Goal: Find contact information: Find contact information

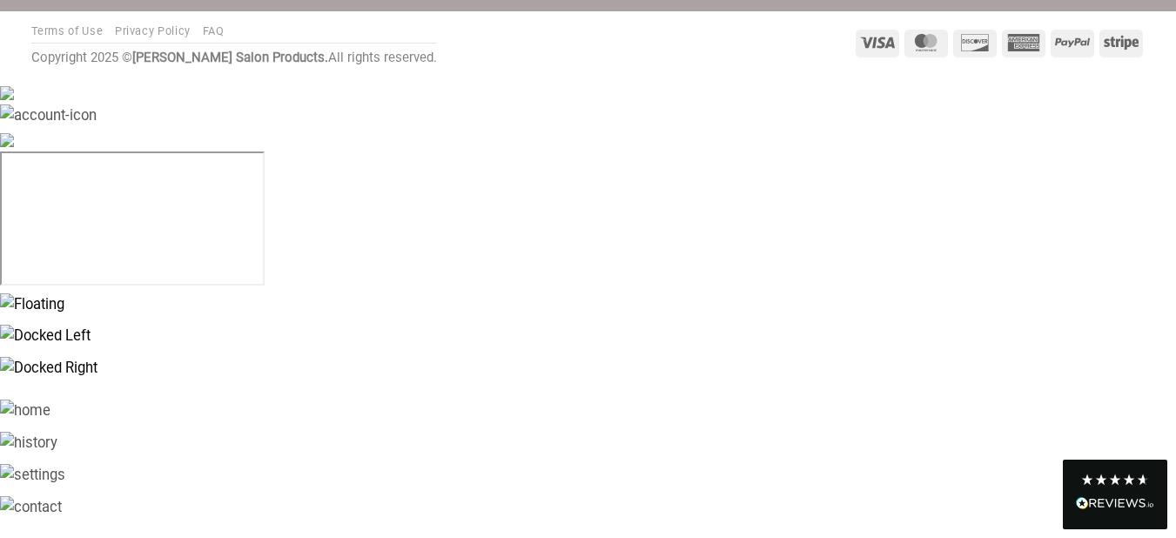
scroll to position [50103, 0]
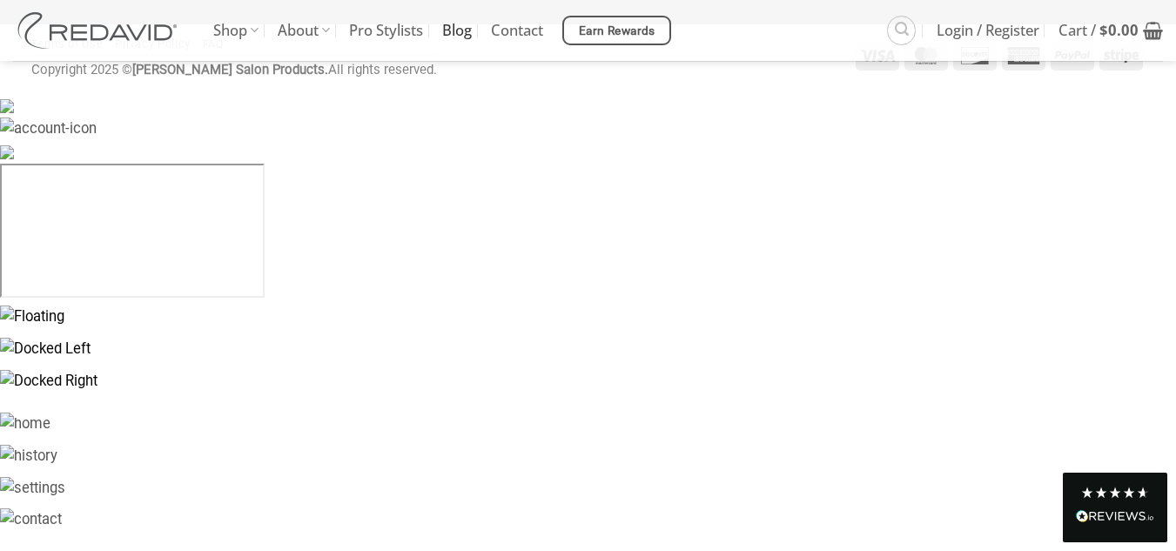
scroll to position [5222, 0]
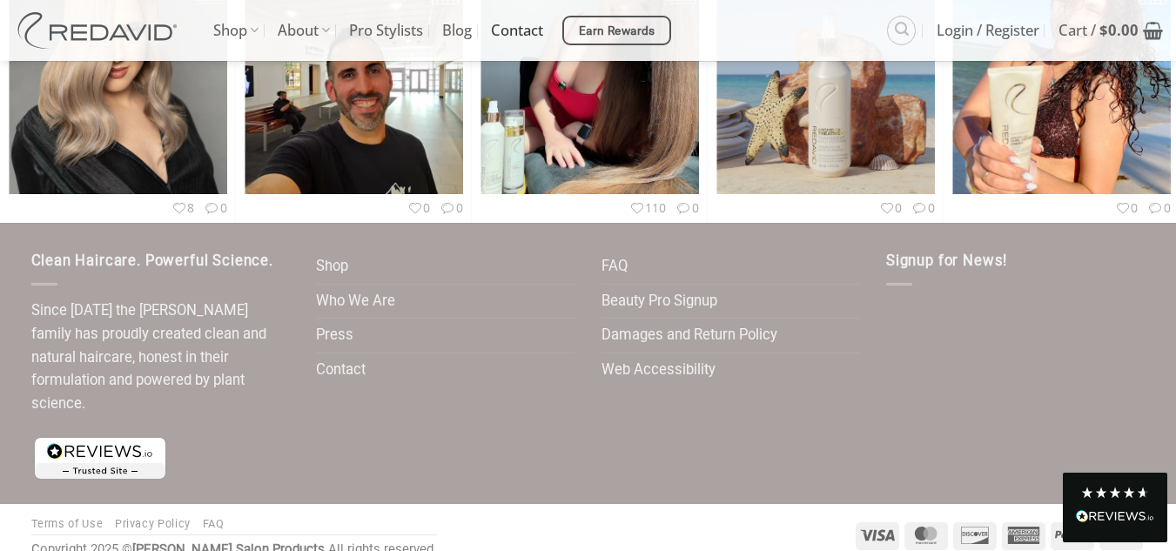
click at [515, 30] on link "Contact" at bounding box center [517, 30] width 52 height 61
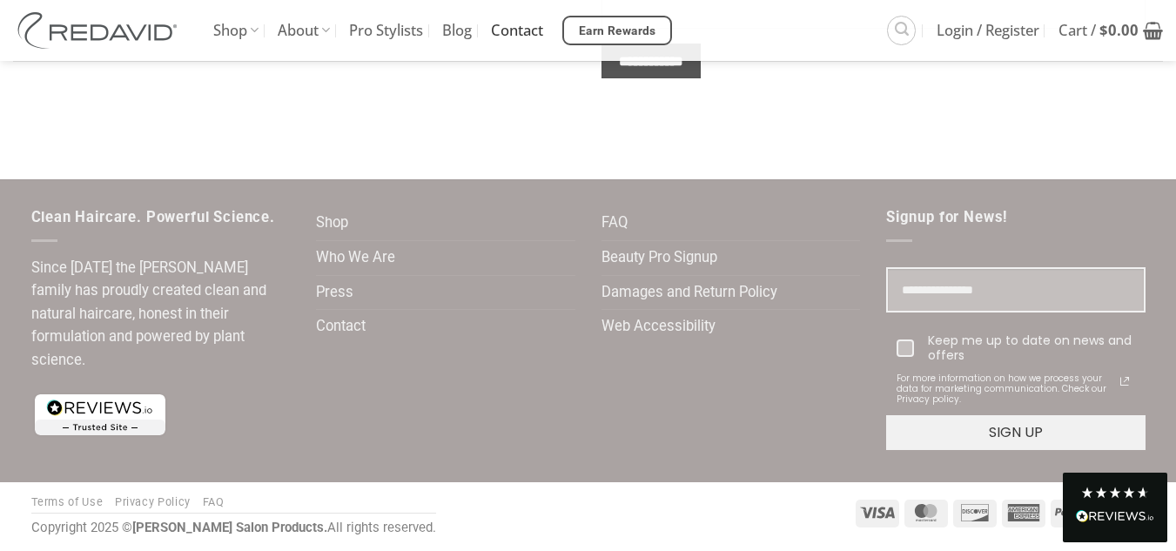
scroll to position [940, 0]
click at [618, 228] on link "FAQ" at bounding box center [615, 223] width 26 height 34
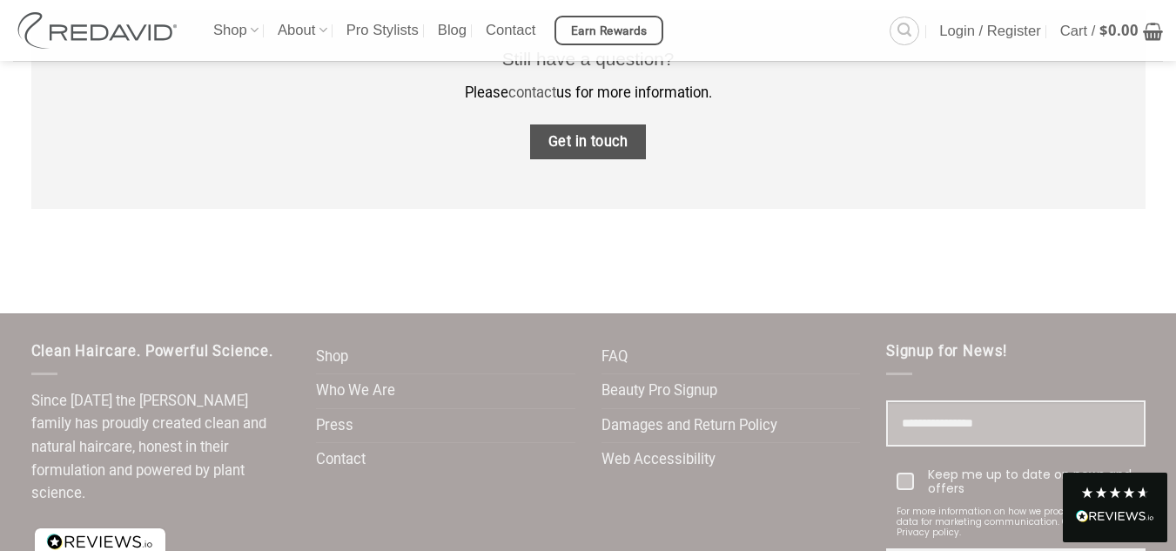
scroll to position [2241, 0]
click at [607, 151] on span "Get in touch" at bounding box center [589, 141] width 80 height 23
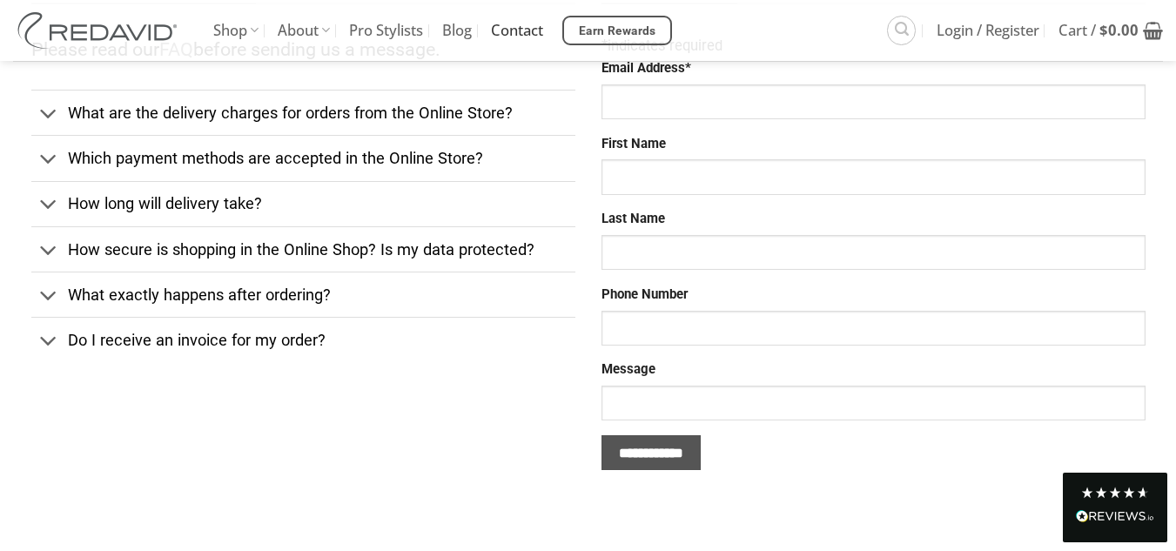
scroll to position [548, 0]
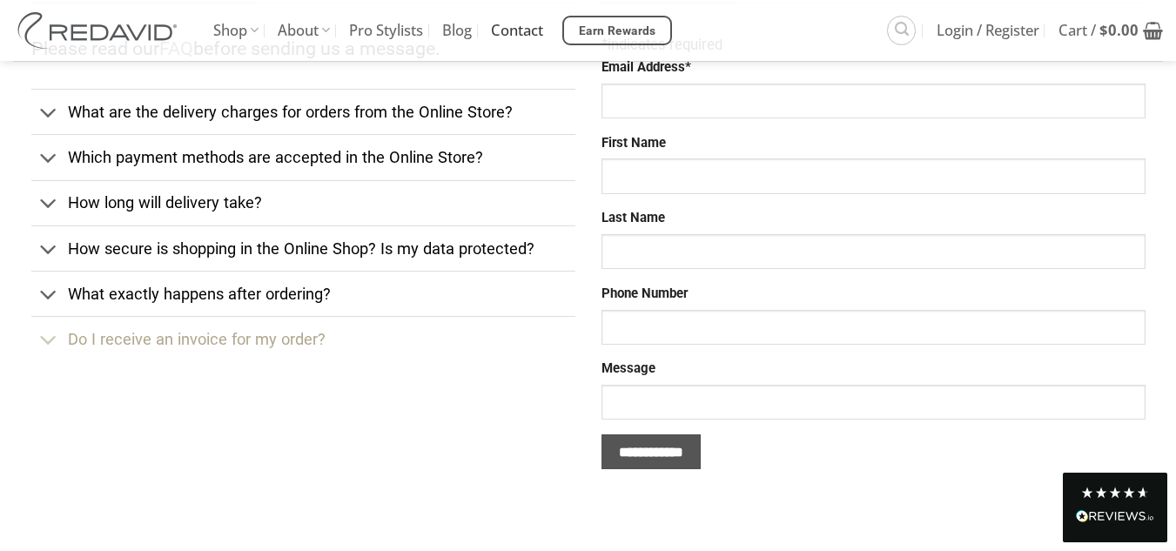
click at [148, 338] on span "Do I receive an invoice for my order?" at bounding box center [197, 339] width 258 height 18
